Goal: Information Seeking & Learning: Find specific fact

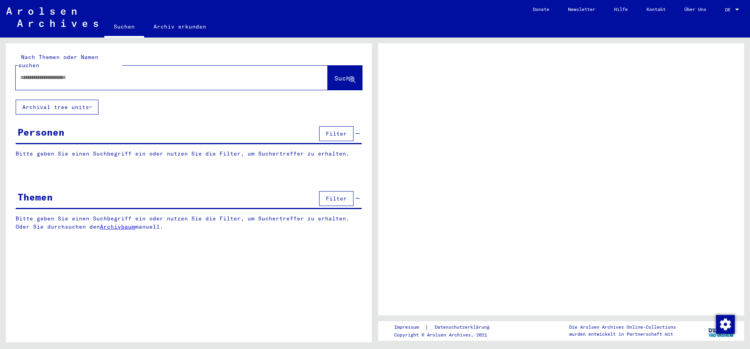
click at [31, 124] on div "Personen Filter" at bounding box center [189, 134] width 346 height 20
click at [175, 124] on div "Personen Filter" at bounding box center [189, 134] width 346 height 20
click at [104, 73] on input "text" at bounding box center [164, 77] width 289 height 8
click at [98, 73] on input "text" at bounding box center [164, 77] width 289 height 8
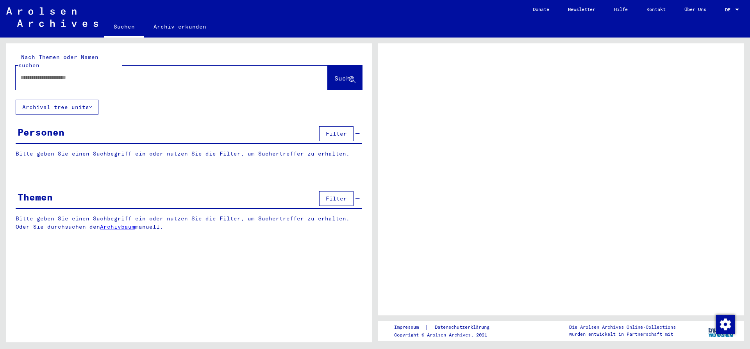
click at [63, 73] on input "text" at bounding box center [164, 77] width 289 height 8
type input "**********"
click at [334, 74] on span "Suche" at bounding box center [344, 78] width 20 height 8
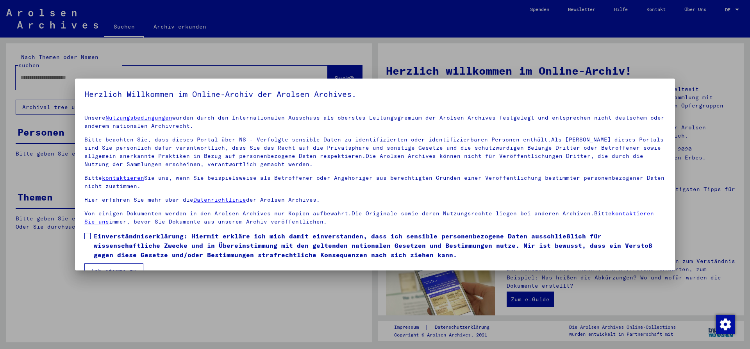
scroll to position [17, 0]
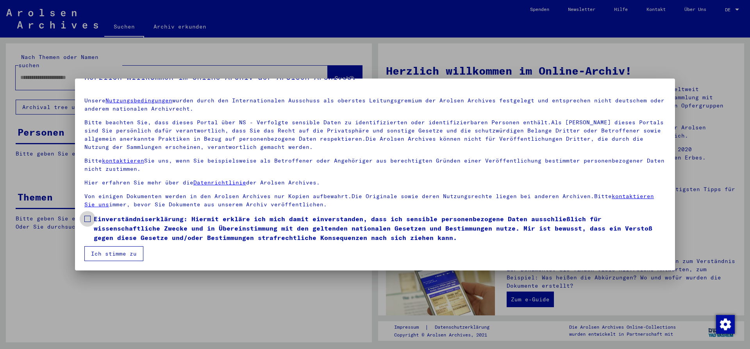
click at [88, 220] on span at bounding box center [87, 219] width 6 height 6
click at [105, 251] on button "Ich stimme zu" at bounding box center [113, 253] width 59 height 15
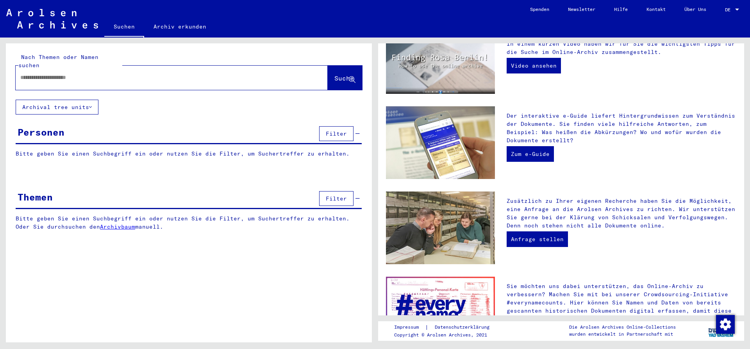
scroll to position [225, 0]
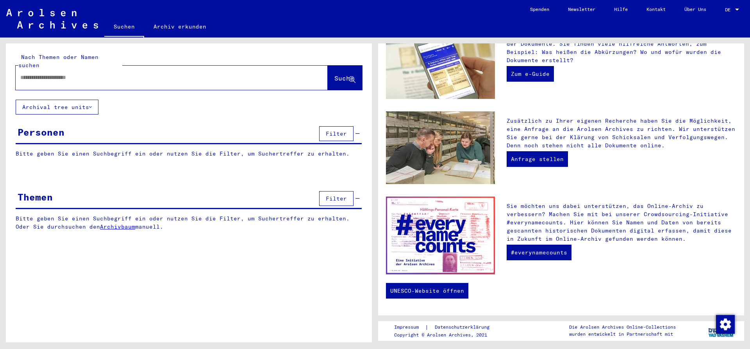
click at [78, 73] on input "text" at bounding box center [162, 77] width 284 height 8
click at [336, 74] on span "Suche" at bounding box center [344, 78] width 20 height 8
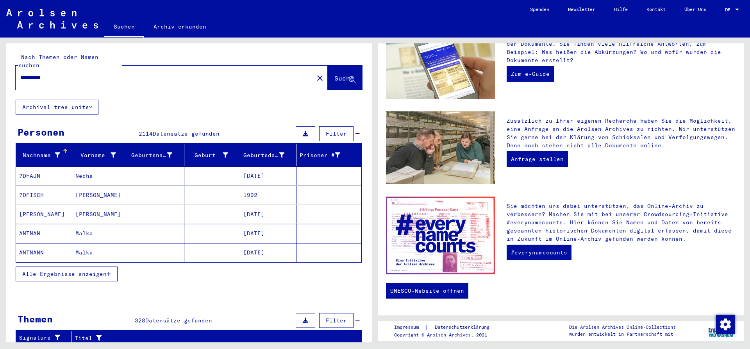
click at [94, 73] on input "**********" at bounding box center [162, 77] width 284 height 8
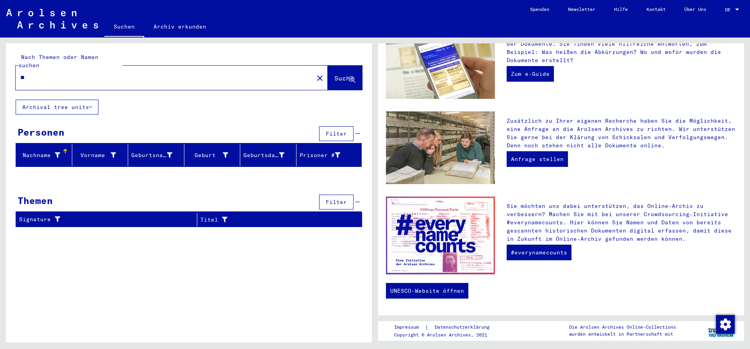
type input "*"
type input "******"
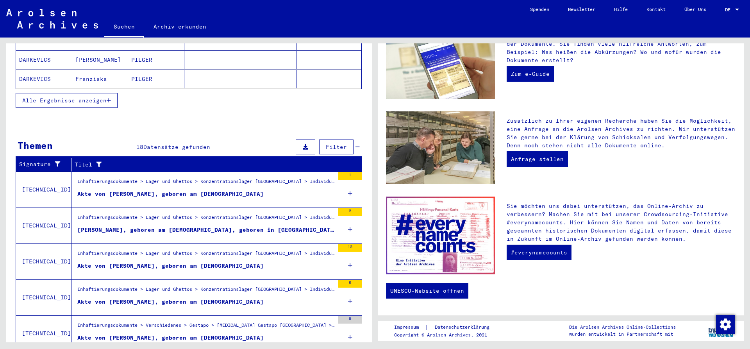
scroll to position [198, 0]
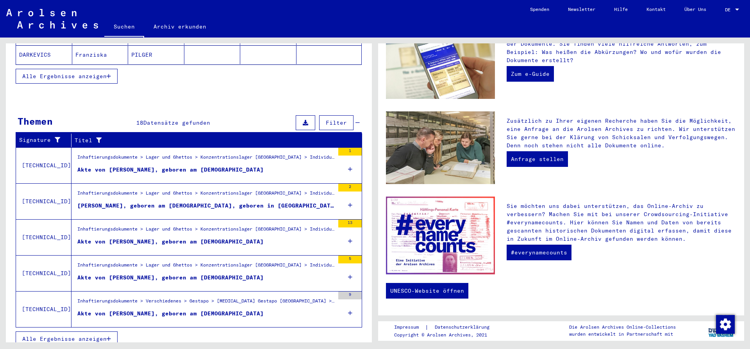
click at [60, 335] on span "Alle Ergebnisse anzeigen" at bounding box center [64, 338] width 84 height 7
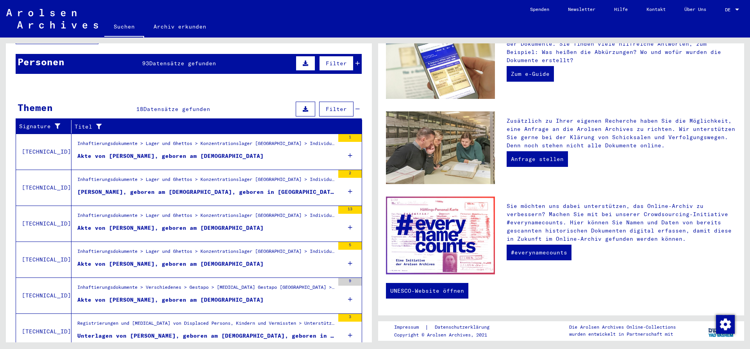
scroll to position [72, 0]
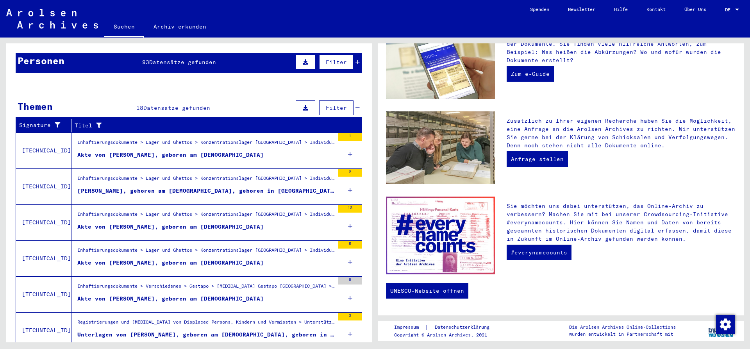
click at [350, 152] on mat-cell at bounding box center [329, 161] width 65 height 19
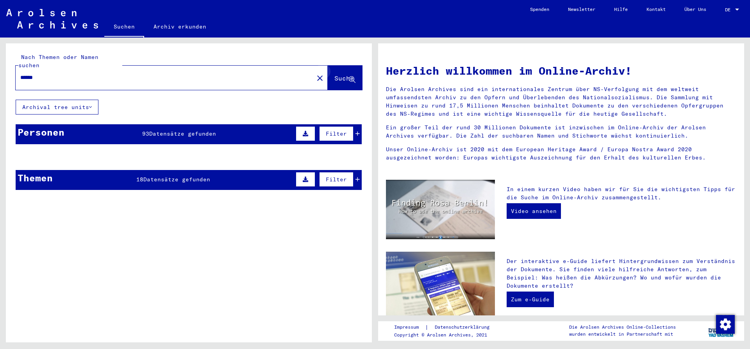
click at [351, 77] on icon at bounding box center [352, 80] width 7 height 7
click at [358, 131] on icon at bounding box center [358, 133] width 4 height 5
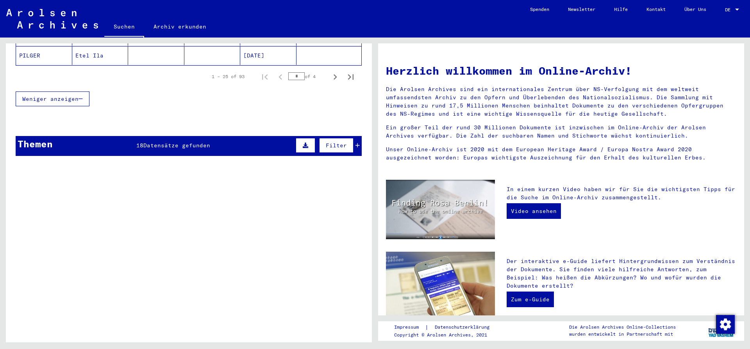
scroll to position [506, 0]
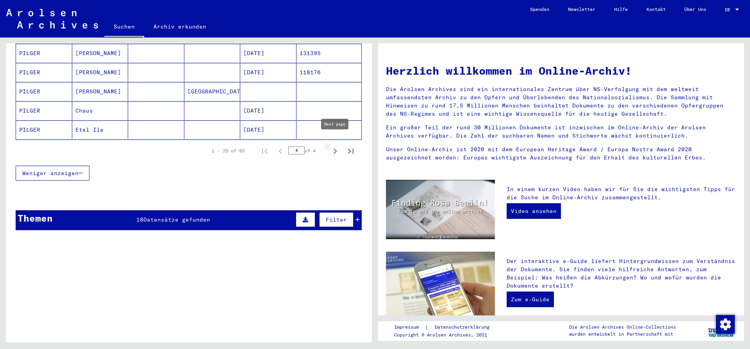
click at [337, 146] on icon "Next page" at bounding box center [335, 151] width 11 height 11
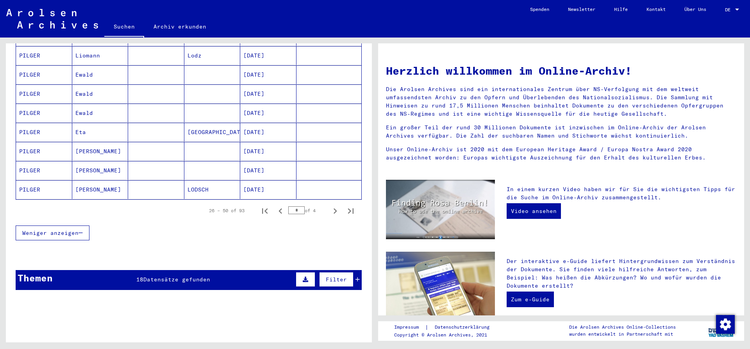
scroll to position [448, 0]
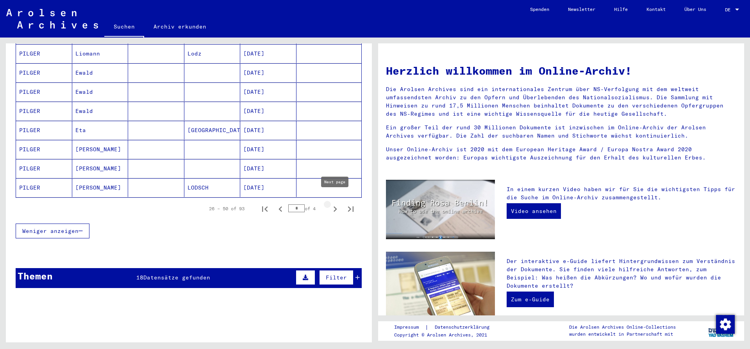
click at [335, 206] on icon "Next page" at bounding box center [336, 208] width 4 height 5
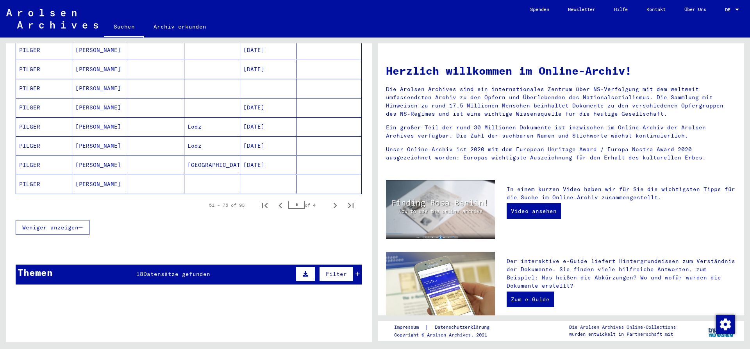
scroll to position [433, 0]
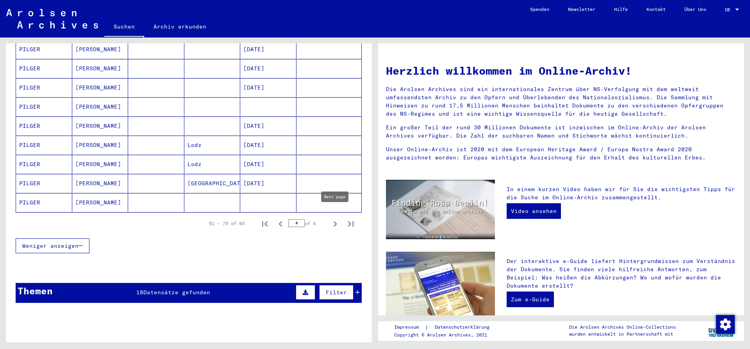
click at [335, 221] on icon "Next page" at bounding box center [336, 223] width 4 height 5
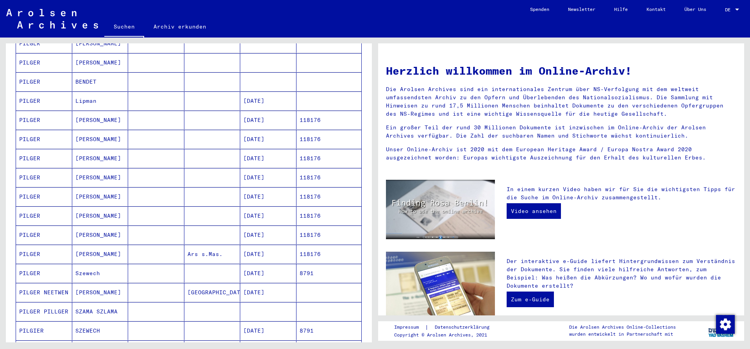
scroll to position [134, 0]
click at [82, 229] on mat-cell "[PERSON_NAME]" at bounding box center [100, 233] width 56 height 19
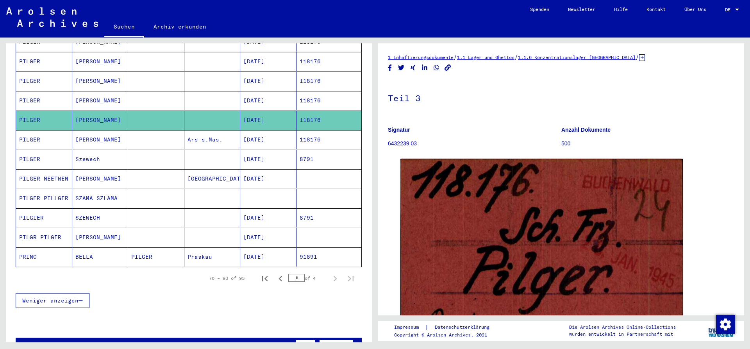
scroll to position [253, 0]
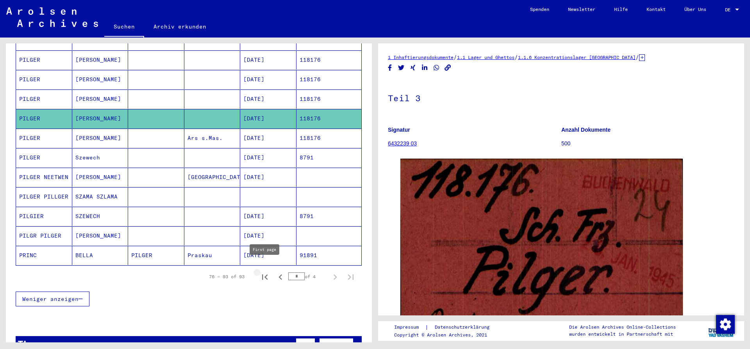
click at [266, 272] on icon "First page" at bounding box center [264, 277] width 11 height 11
type input "*"
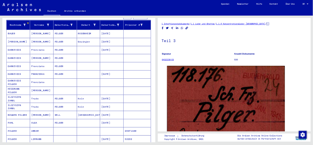
scroll to position [93, 0]
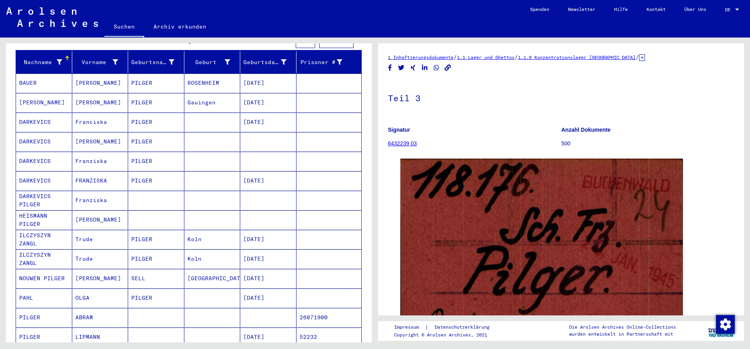
click at [213, 98] on mat-cell "Gauingen" at bounding box center [212, 102] width 56 height 19
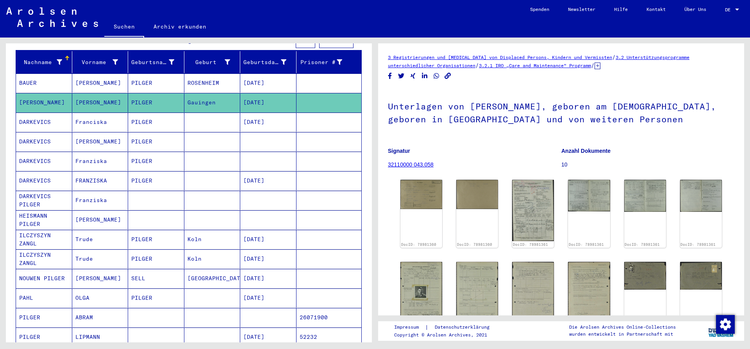
click at [138, 135] on mat-cell "PILGER" at bounding box center [156, 141] width 56 height 19
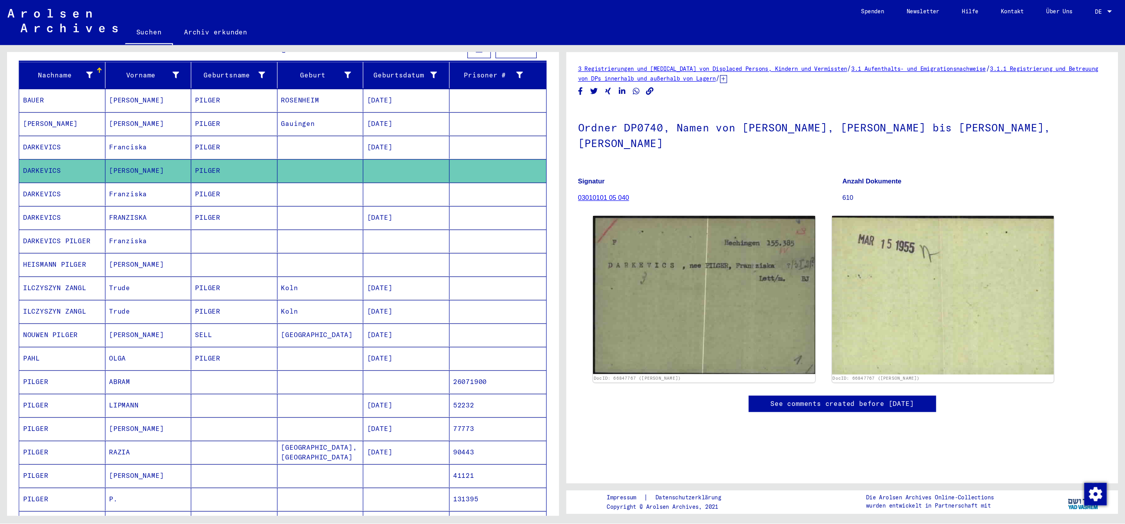
scroll to position [94, 0]
